Goal: Check status: Check status

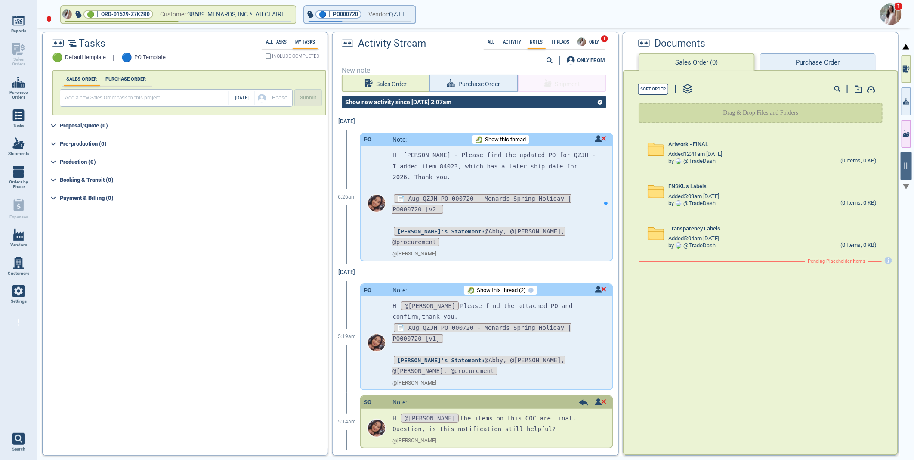
click at [887, 14] on img at bounding box center [891, 14] width 22 height 22
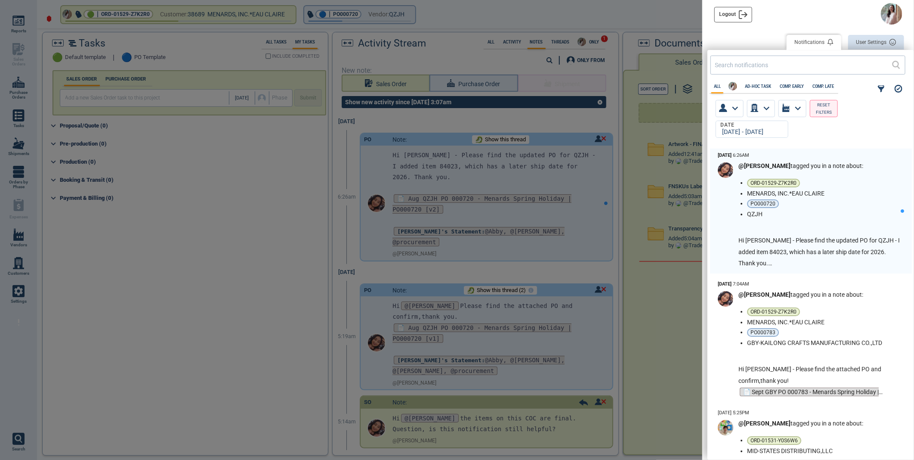
scroll to position [303, 201]
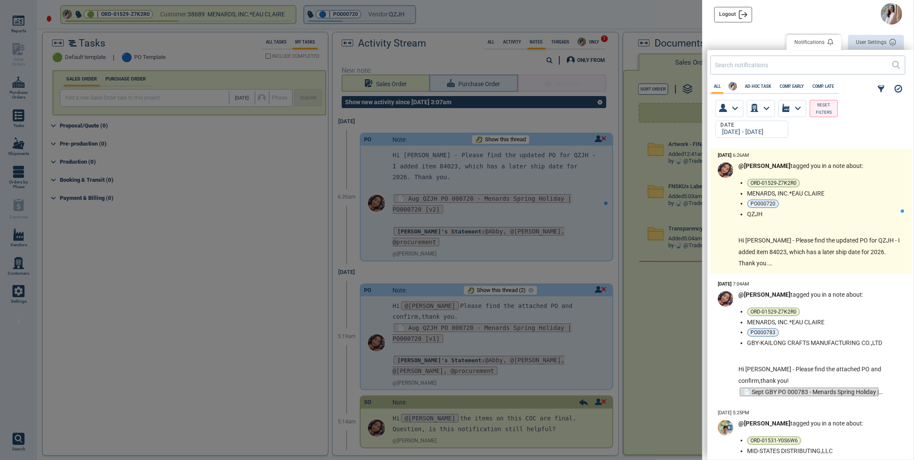
click at [863, 198] on ul "ORD-01529-Z7K2R0 MENARDS, INC.*EAU CLAIRE PO000720 QZJH" at bounding box center [824, 198] width 154 height 39
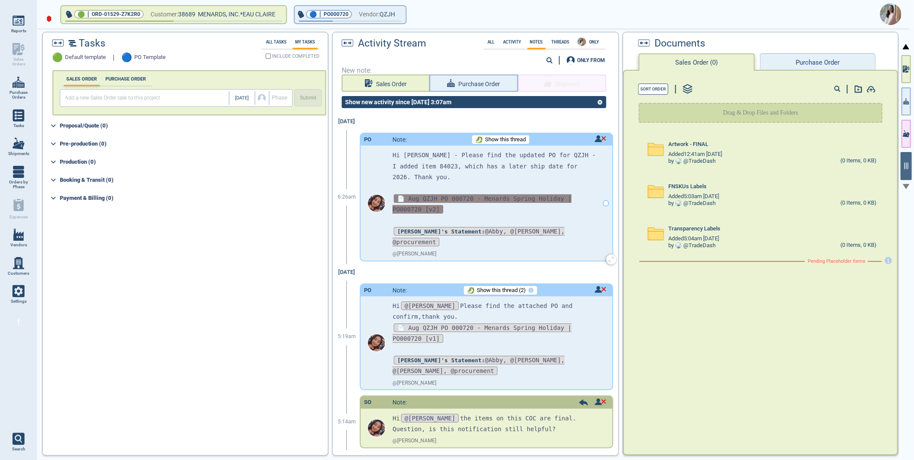
click at [424, 195] on span "📄 Aug QZJH PO 000720 - Menards Spring Holiday | PO000720 [v2]" at bounding box center [481, 203] width 179 height 19
click at [424, 197] on div at bounding box center [475, 243] width 285 height 423
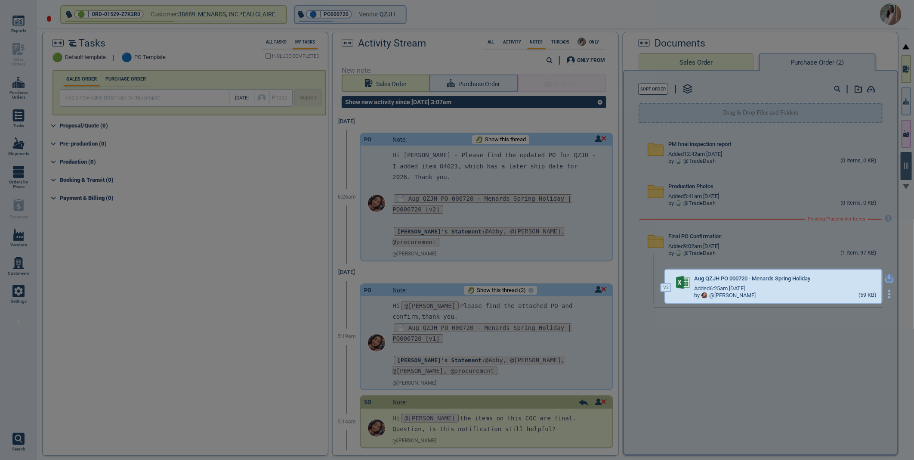
click at [885, 277] on icon "button" at bounding box center [889, 278] width 9 height 9
